Goal: Information Seeking & Learning: Learn about a topic

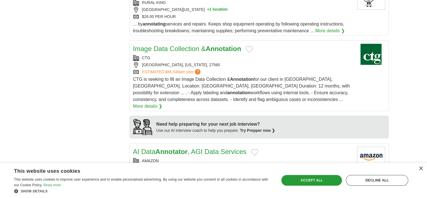
scroll to position [365, 0]
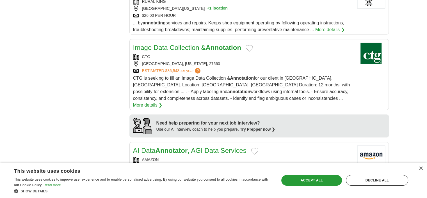
click at [163, 102] on link "More details ❯" at bounding box center [147, 105] width 29 height 7
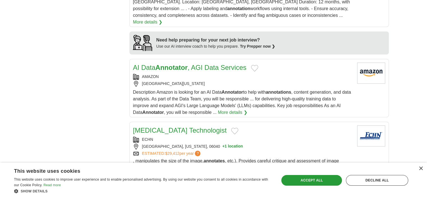
scroll to position [0, 0]
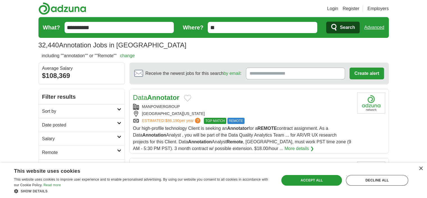
click at [119, 106] on link "Sort by" at bounding box center [82, 111] width 86 height 14
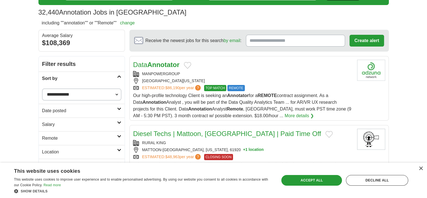
scroll to position [84, 0]
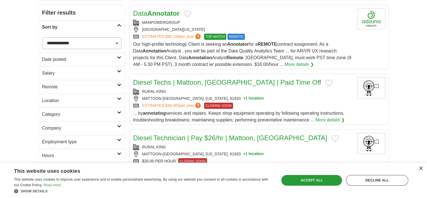
click at [120, 96] on link "Location" at bounding box center [82, 101] width 86 height 14
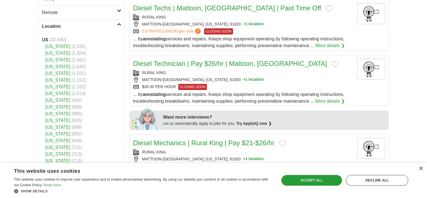
scroll to position [168, 0]
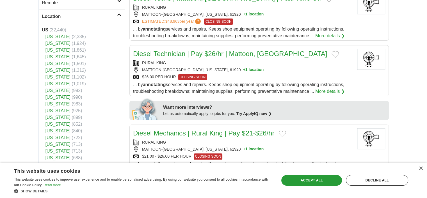
click at [54, 41] on link "[US_STATE]" at bounding box center [57, 43] width 25 height 5
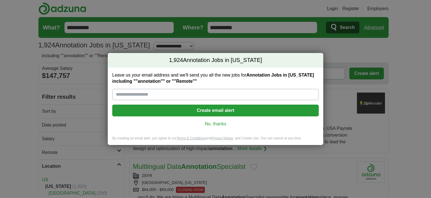
click at [225, 122] on link "No, thanks" at bounding box center [216, 124] width 198 height 6
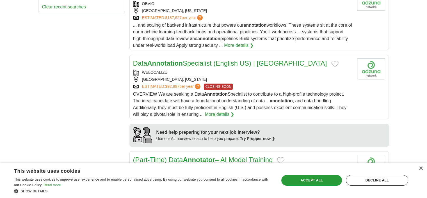
scroll to position [421, 0]
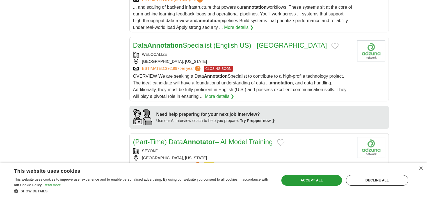
click at [224, 94] on link "More details ❯" at bounding box center [219, 96] width 29 height 7
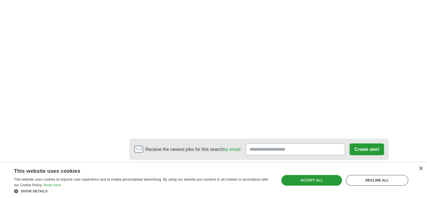
scroll to position [1123, 0]
